Goal: Task Accomplishment & Management: Manage account settings

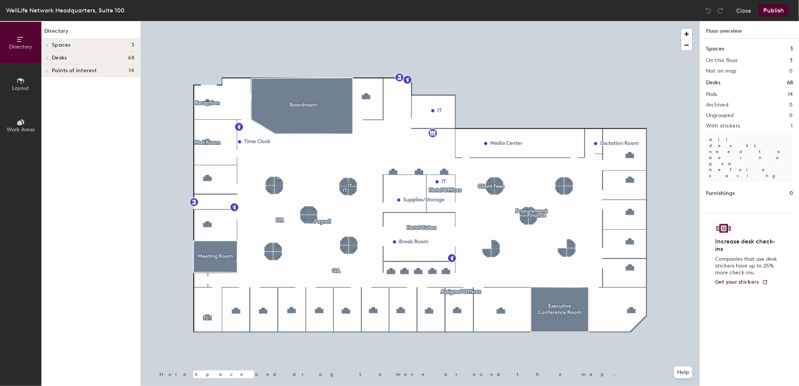
click at [47, 56] on icon at bounding box center [48, 57] width 2 height 3
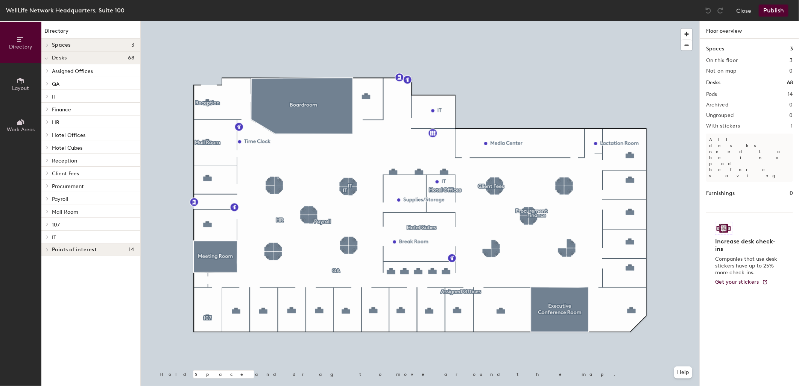
click at [47, 147] on icon at bounding box center [47, 148] width 3 height 4
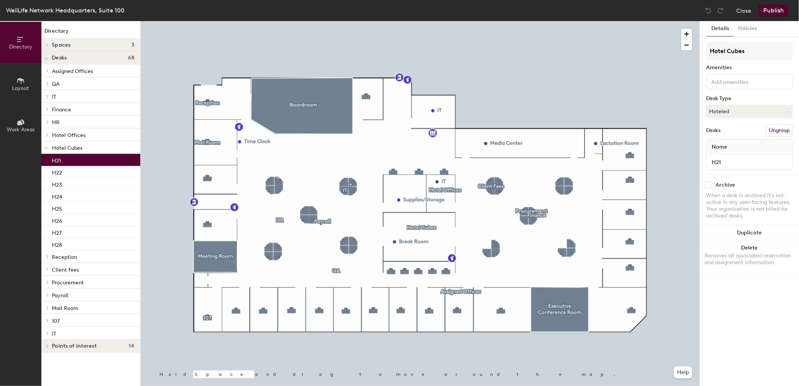
click at [56, 160] on p "H21" at bounding box center [56, 159] width 9 height 9
click at [739, 11] on button "Close" at bounding box center [743, 11] width 15 height 12
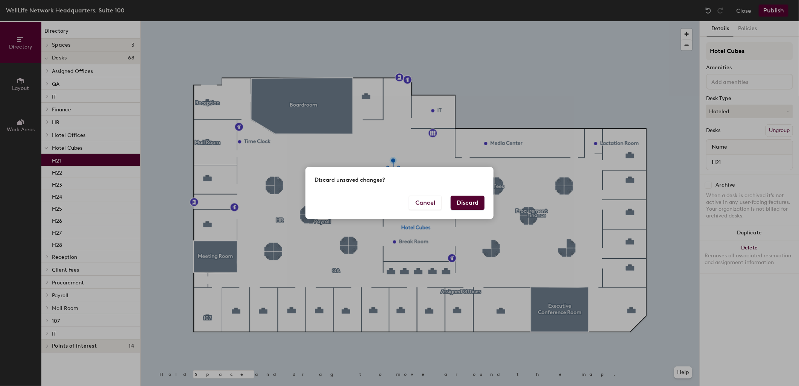
click at [476, 199] on button "Discard" at bounding box center [468, 203] width 34 height 14
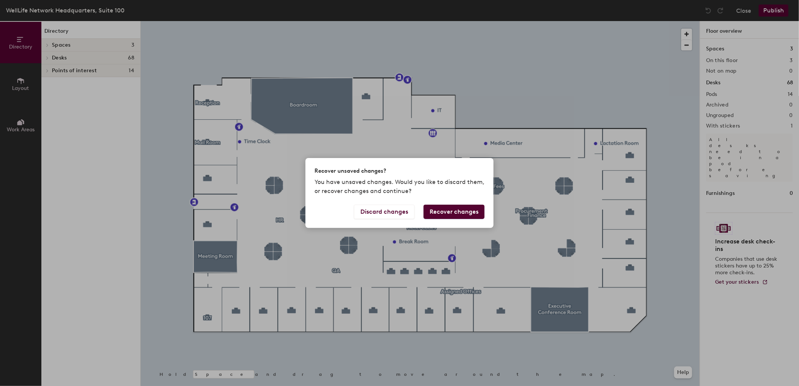
click at [440, 211] on button "Recover changes" at bounding box center [453, 212] width 61 height 14
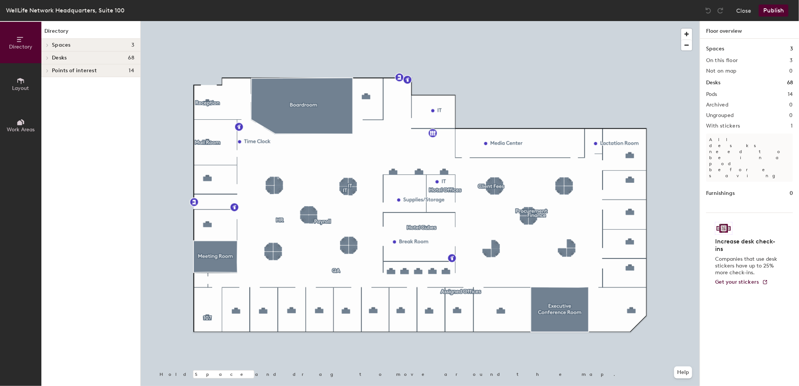
click at [47, 56] on icon at bounding box center [47, 58] width 3 height 4
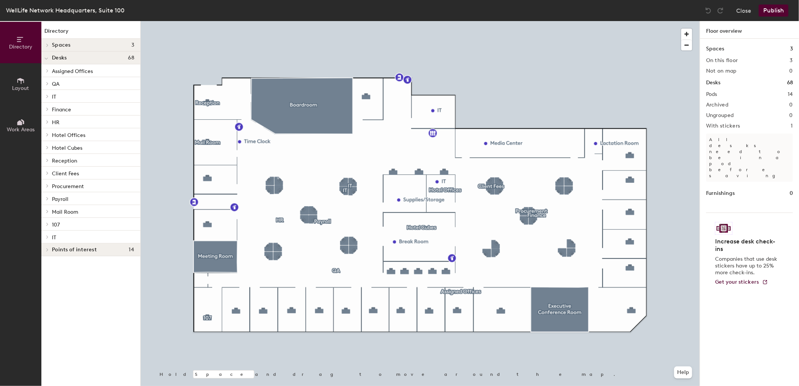
click at [47, 133] on icon at bounding box center [48, 134] width 2 height 3
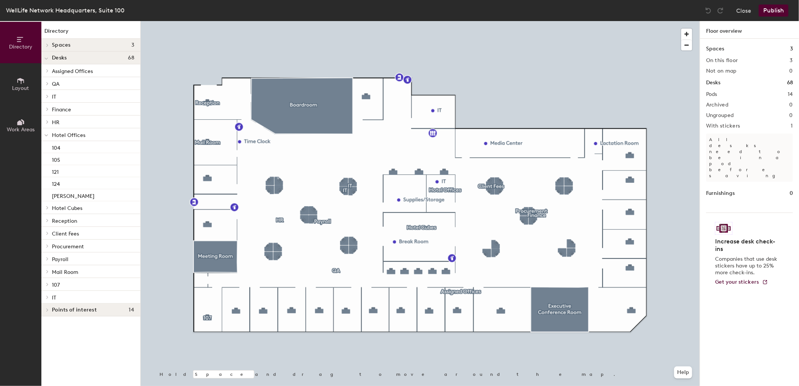
click at [47, 135] on icon at bounding box center [46, 135] width 4 height 3
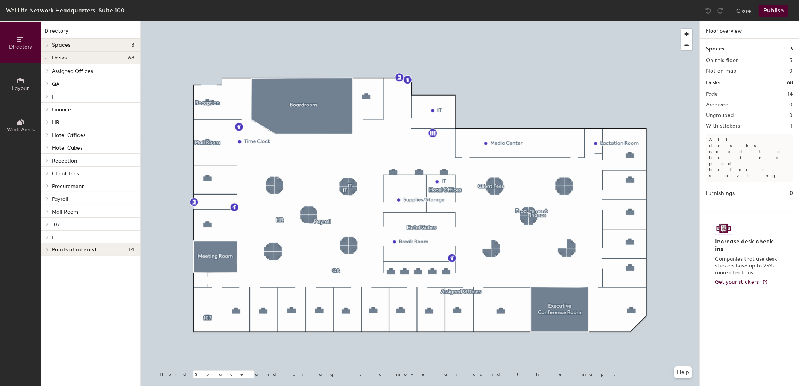
click at [46, 144] on div at bounding box center [46, 147] width 10 height 12
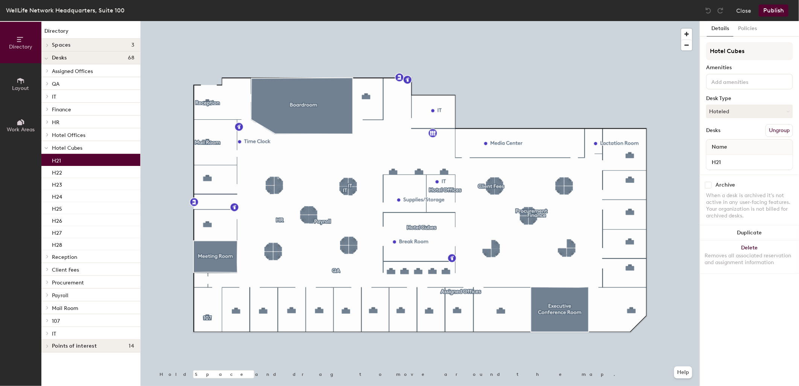
click at [56, 159] on p "H21" at bounding box center [56, 159] width 9 height 9
click at [767, 8] on button "Publish" at bounding box center [774, 11] width 30 height 12
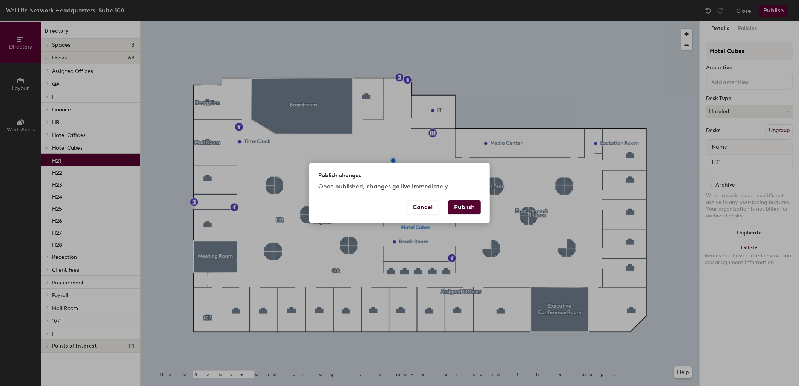
click at [480, 208] on button "Publish" at bounding box center [464, 207] width 33 height 14
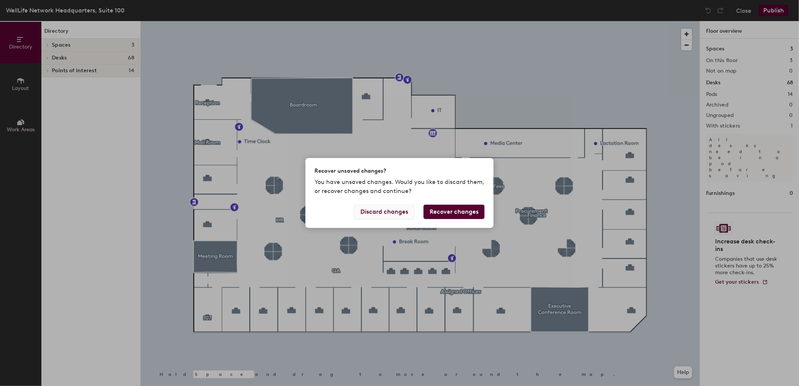
click at [388, 215] on button "Discard changes" at bounding box center [384, 212] width 61 height 14
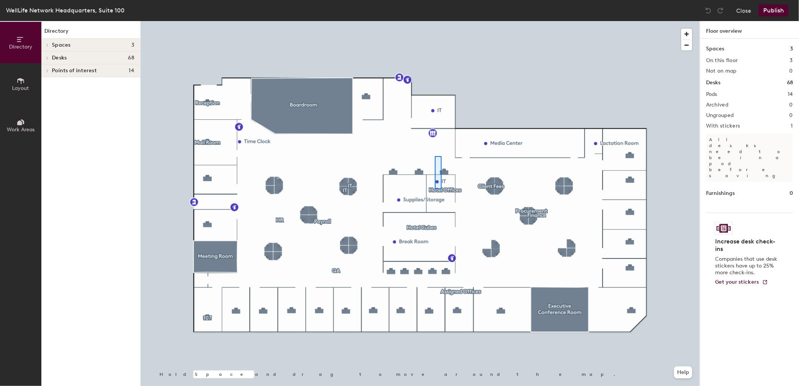
click at [435, 21] on div at bounding box center [420, 21] width 559 height 0
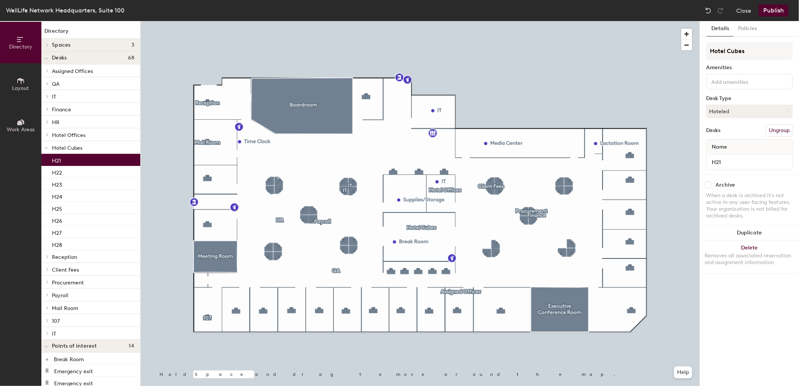
click at [57, 160] on p "H21" at bounding box center [56, 159] width 9 height 9
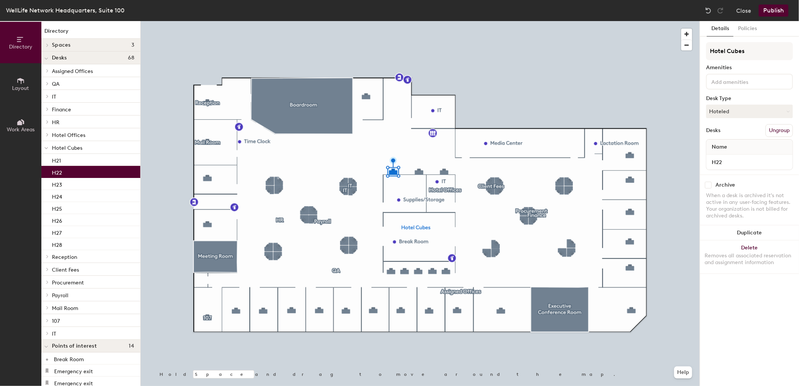
click at [59, 173] on p "H22" at bounding box center [57, 171] width 10 height 9
click at [58, 188] on div "H23" at bounding box center [90, 184] width 99 height 12
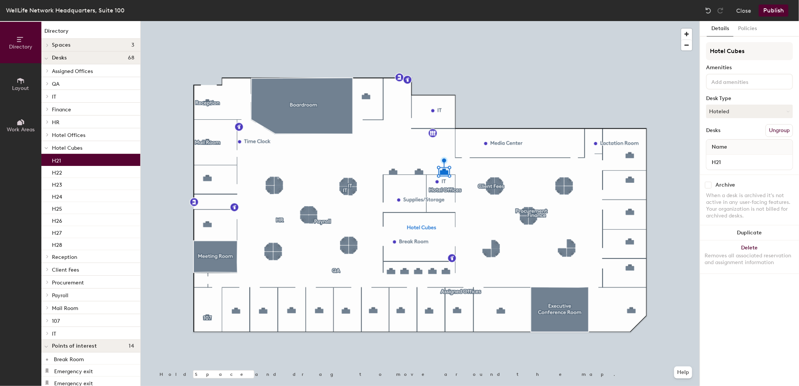
click at [58, 156] on p "H21" at bounding box center [56, 159] width 9 height 9
click at [739, 107] on button "Hoteled" at bounding box center [749, 112] width 87 height 14
click at [731, 132] on div "Assigned" at bounding box center [743, 134] width 75 height 11
click at [742, 158] on input "H21" at bounding box center [749, 162] width 83 height 11
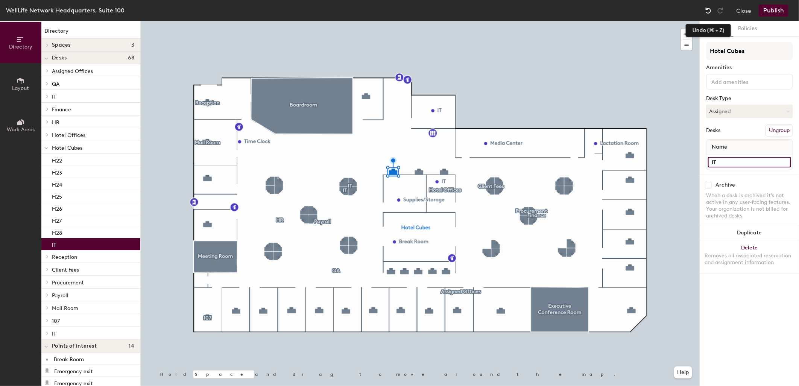
type input "IT"
click at [708, 10] on img at bounding box center [708, 11] width 8 height 8
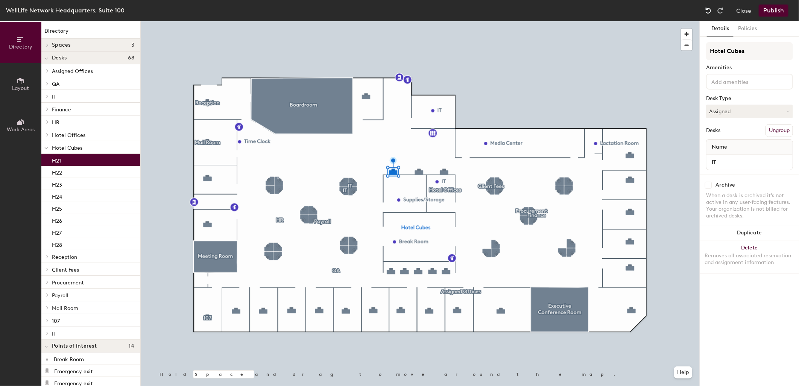
click at [708, 10] on img at bounding box center [708, 11] width 8 height 8
click at [742, 10] on button "Close" at bounding box center [743, 11] width 15 height 12
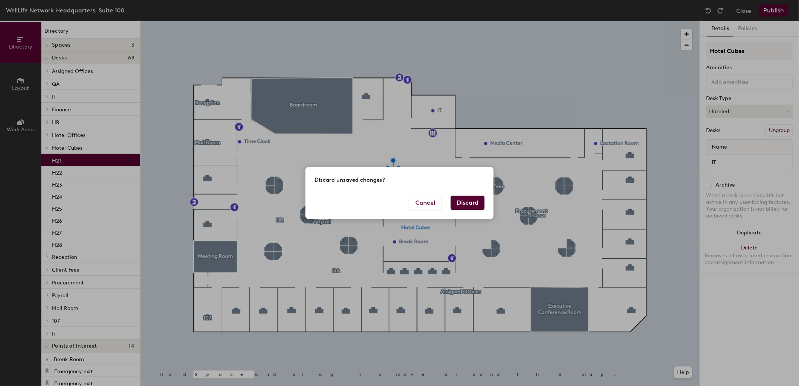
click at [461, 199] on button "Discard" at bounding box center [468, 203] width 34 height 14
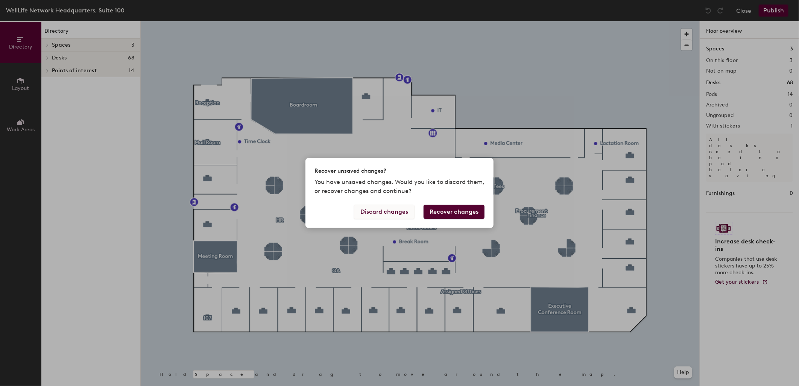
click at [408, 216] on button "Discard changes" at bounding box center [384, 212] width 61 height 14
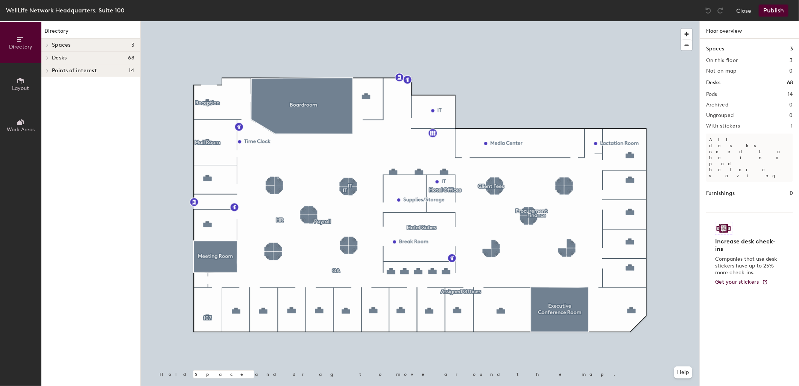
click at [709, 12] on img at bounding box center [708, 11] width 8 height 8
click at [750, 13] on button "Close" at bounding box center [743, 11] width 15 height 12
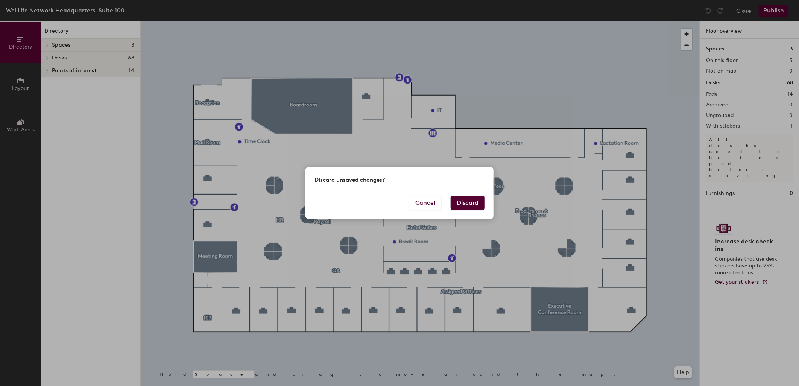
click at [469, 204] on button "Discard" at bounding box center [468, 203] width 34 height 14
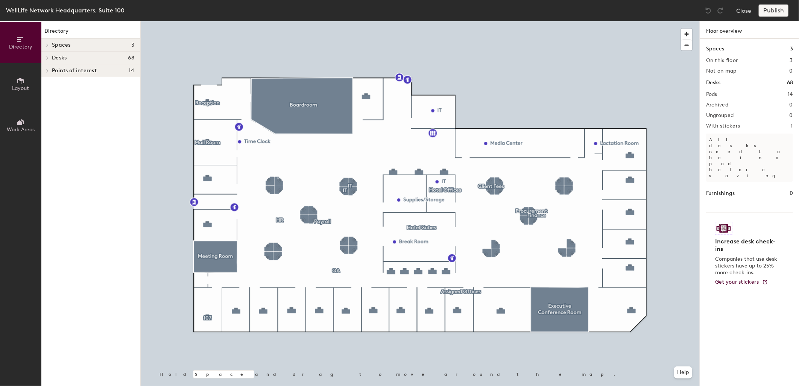
click at [781, 14] on div "Publish" at bounding box center [776, 11] width 34 height 12
click at [784, 8] on div "Publish" at bounding box center [776, 11] width 34 height 12
click at [772, 12] on div "Publish" at bounding box center [776, 11] width 34 height 12
click at [740, 9] on button "Close" at bounding box center [743, 11] width 15 height 12
